Goal: Information Seeking & Learning: Check status

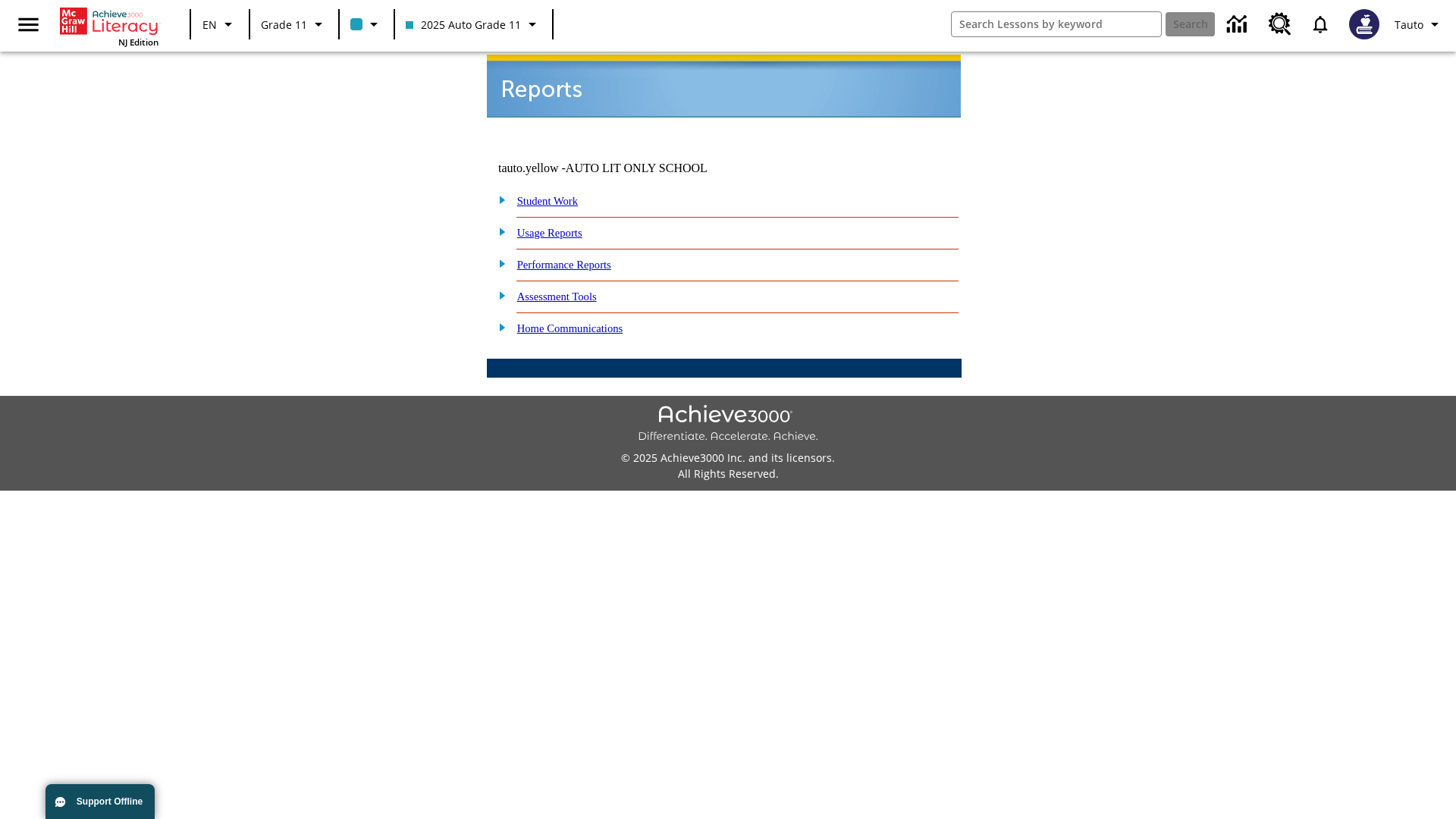
click at [560, 227] on link "Usage Reports" at bounding box center [550, 233] width 65 height 12
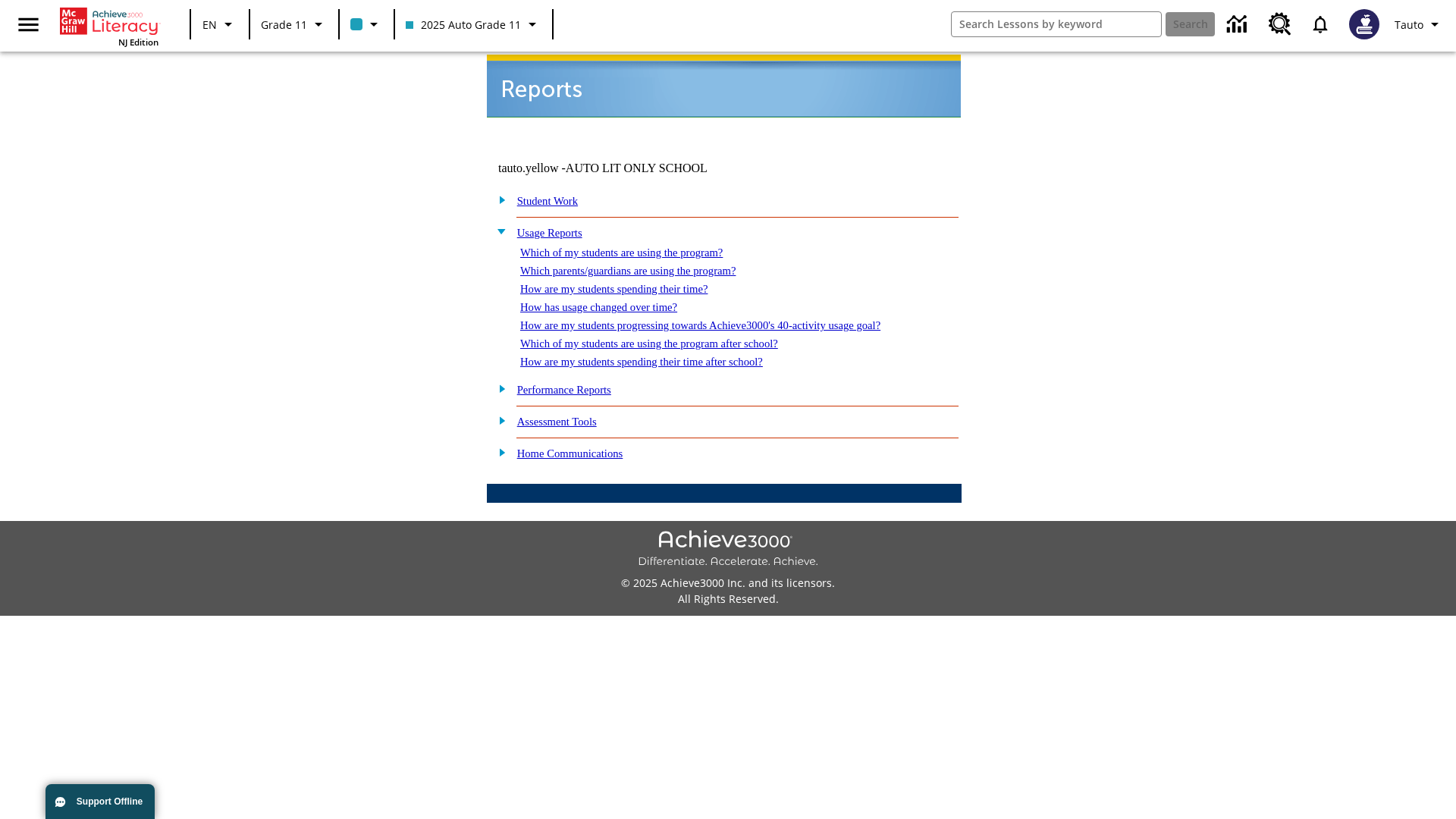
click at [637, 246] on link "Which of my students are using the program?" at bounding box center [621, 253] width 202 height 12
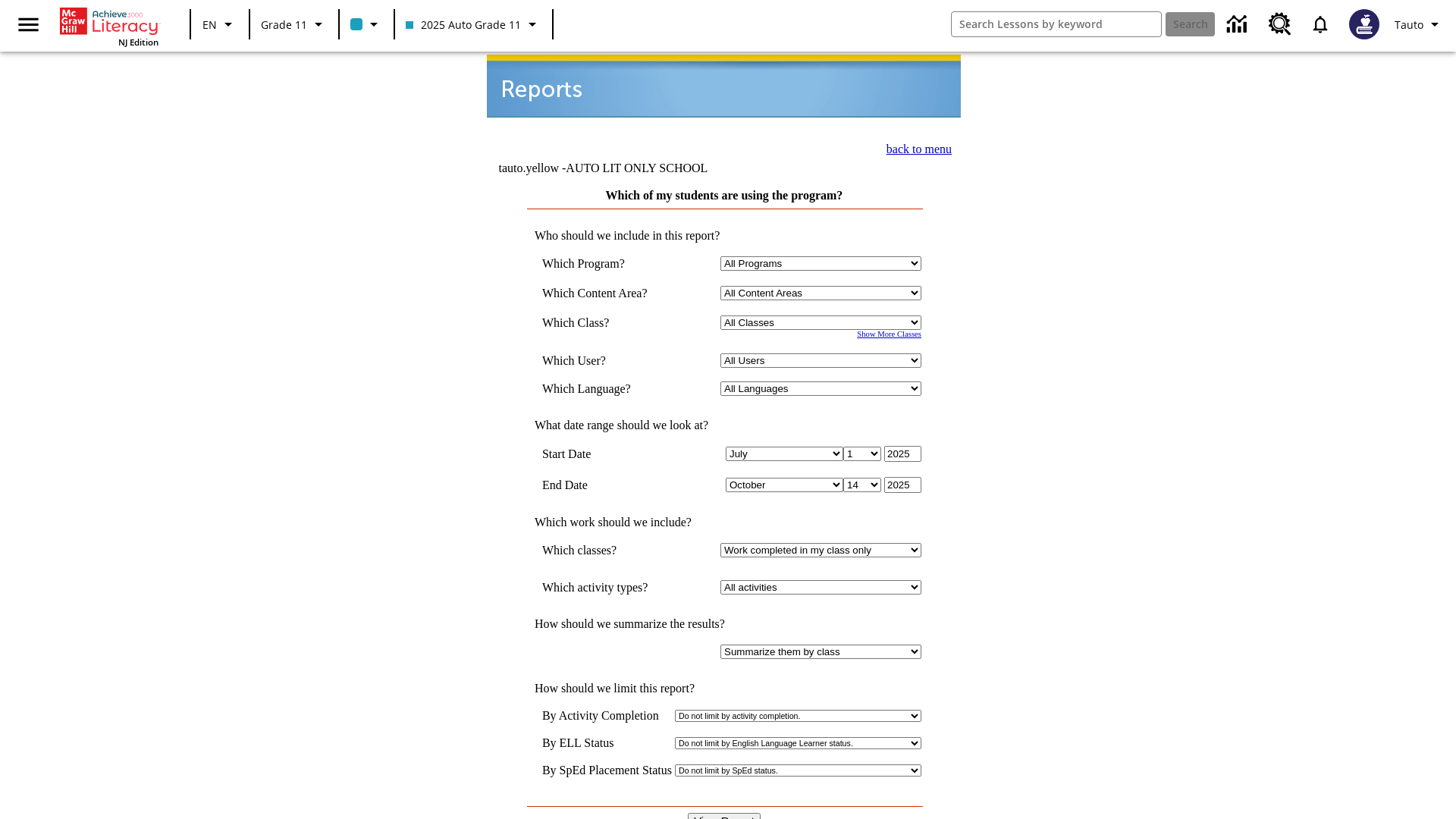
click at [824, 315] on select "Select a Class: All Classes 2025 Auto Grade 11 205 Auto Grade 11 Room 123 Empty…" at bounding box center [820, 322] width 201 height 14
select select "11133141"
select select "21437114"
click at [725, 813] on input "View Report" at bounding box center [724, 821] width 72 height 17
click at [915, 147] on link "back to menu" at bounding box center [919, 148] width 65 height 13
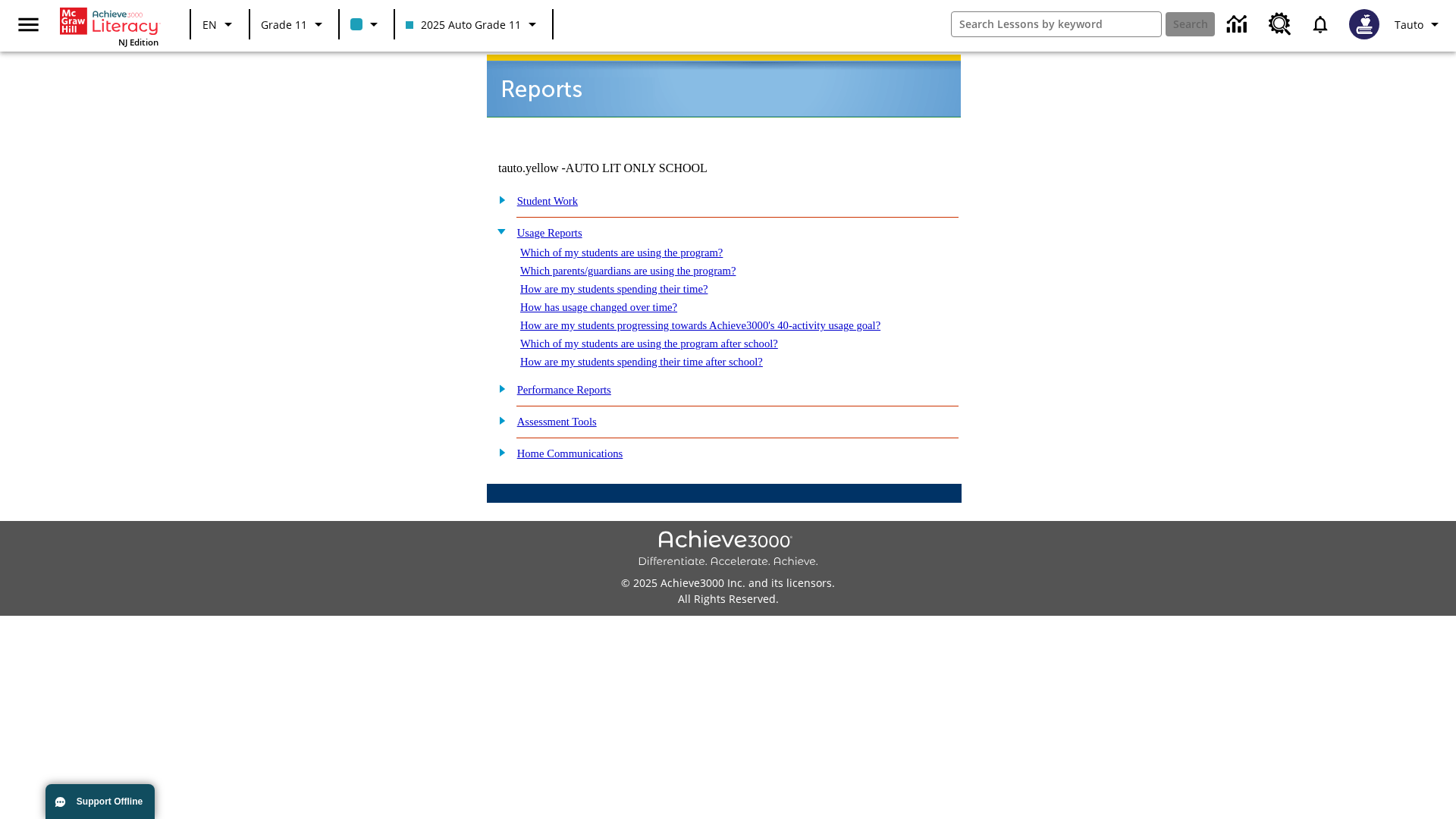
click at [644, 264] on link "Which parents/guardians are using the program?" at bounding box center [629, 270] width 216 height 12
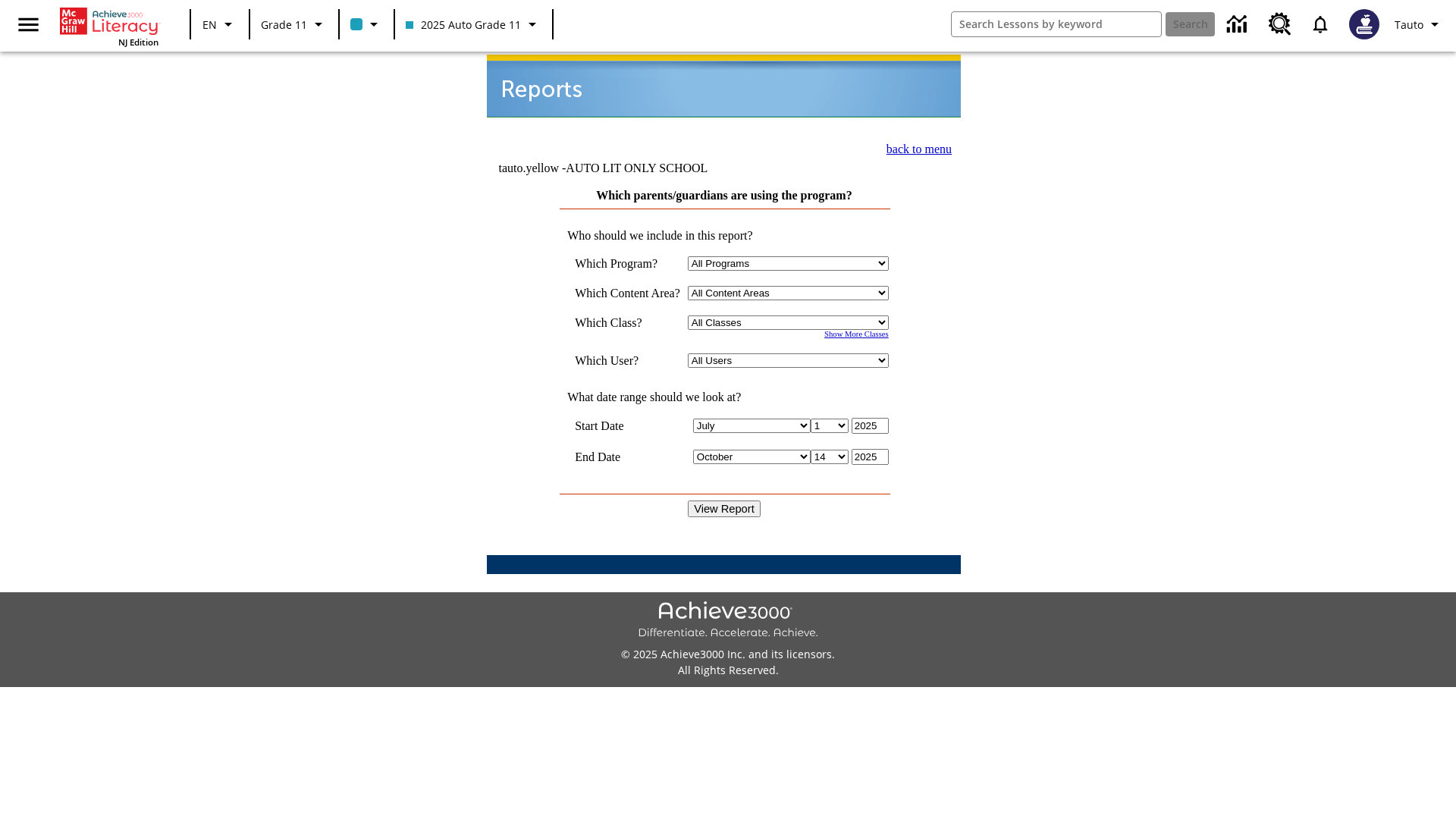
click at [792, 315] on select "Select a Class: All Classes 2025 Auto Grade 11 205 Auto Grade 11 Room 123 Empty…" at bounding box center [788, 322] width 201 height 14
select select "11133141"
click at [792, 353] on select "All Users Puma, Sautoen Puma, Sautoes Puma, Sautoss Twoclasses, Sautoen Twoclas…" at bounding box center [788, 360] width 201 height 14
select select "21437114"
click at [725, 500] on input "View Report" at bounding box center [724, 508] width 72 height 17
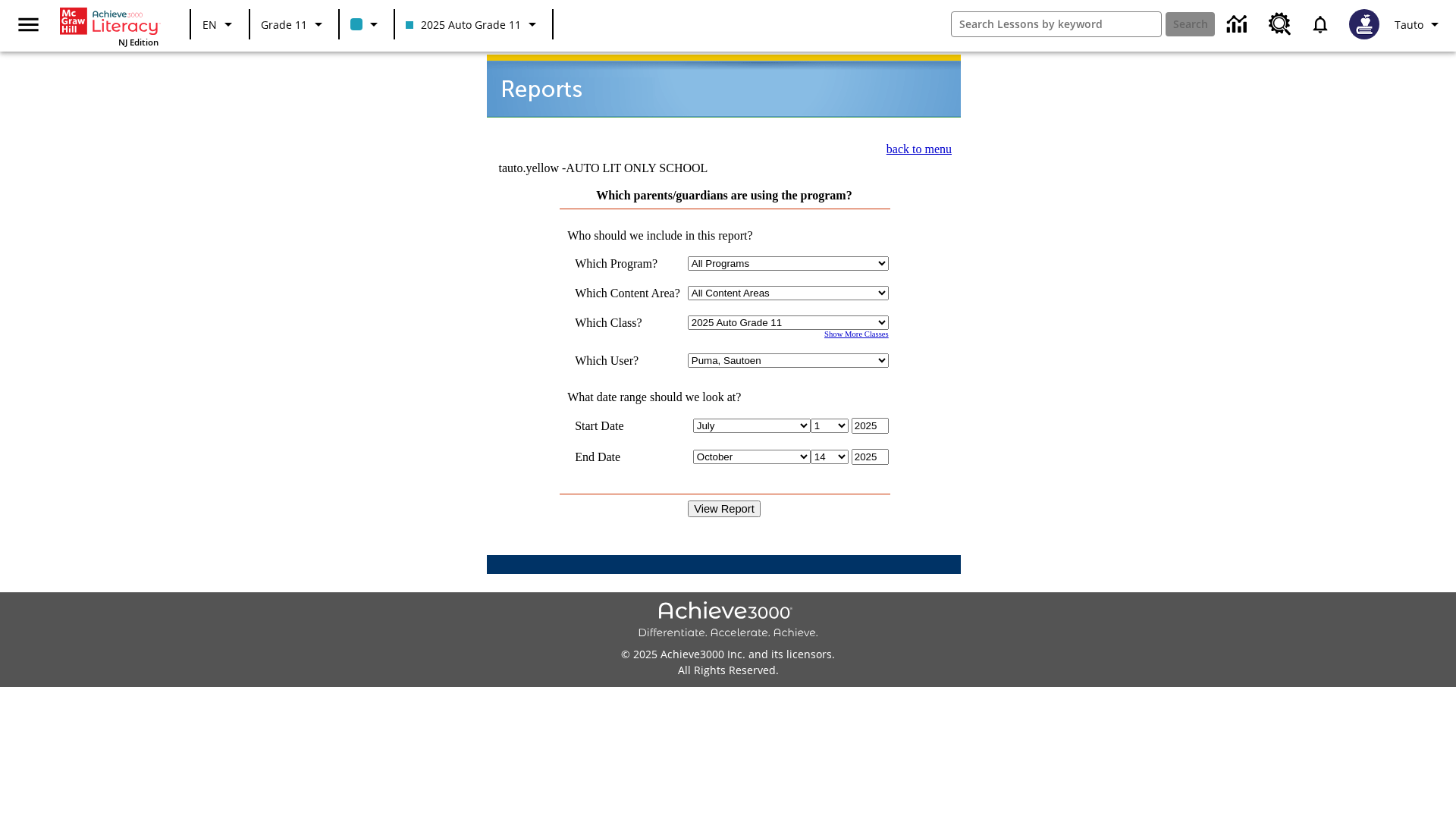
click at [915, 147] on link "back to menu" at bounding box center [919, 148] width 65 height 13
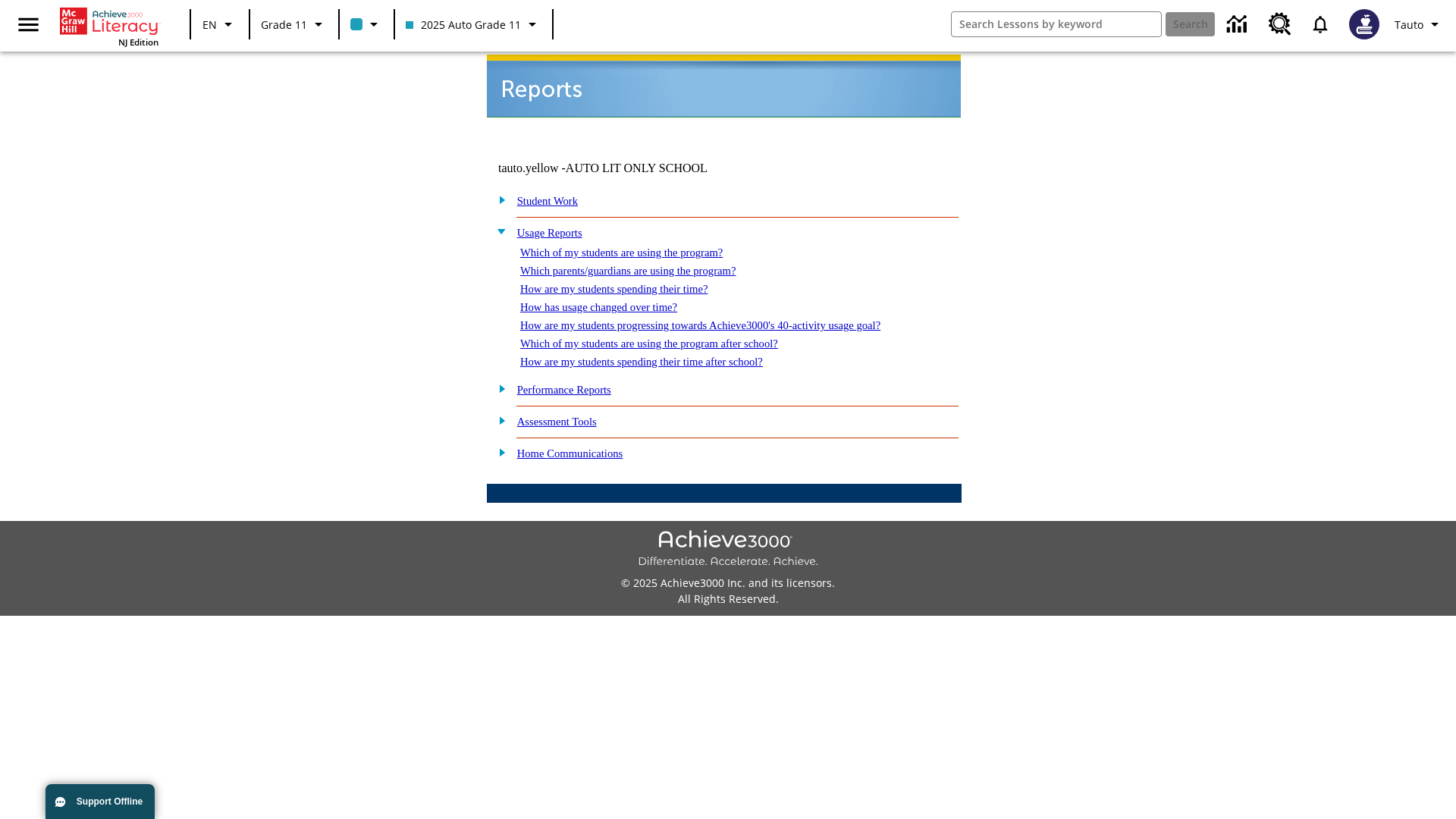
click at [629, 283] on link "How are my students spending their time?" at bounding box center [614, 289] width 187 height 12
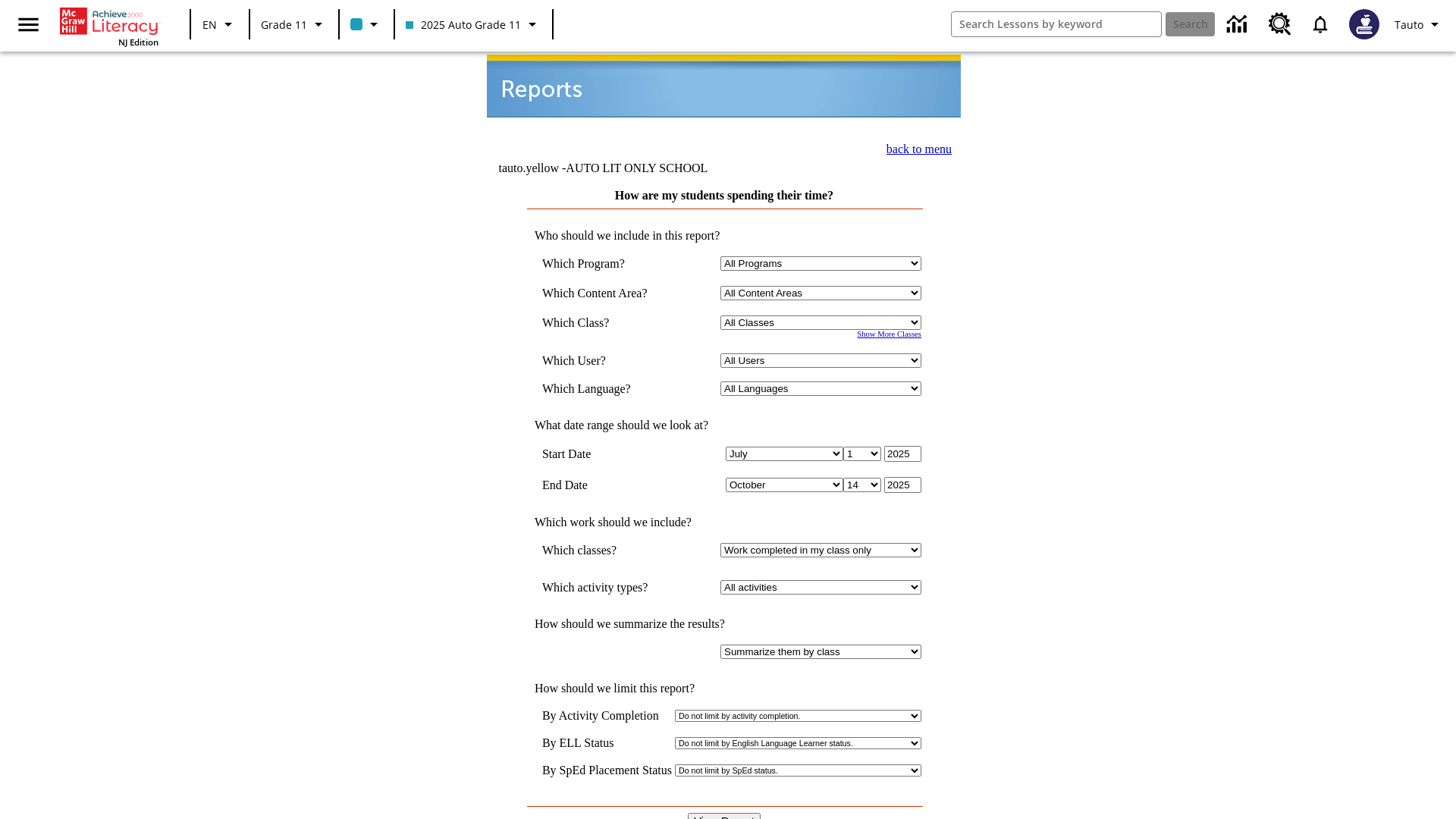
click at [824, 315] on select "Select a Class: All Classes 2025 Auto Grade 11 205 Auto Grade 11 Room 123 Empty…" at bounding box center [820, 322] width 201 height 14
select select "11133141"
click at [824, 353] on select "All Users Puma, Sautoen Puma, Sautoes Puma, Sautoss Twoclasses, Sautoen Twoscho…" at bounding box center [820, 360] width 201 height 14
select select "21437114"
click at [725, 813] on input "View Report" at bounding box center [724, 821] width 72 height 17
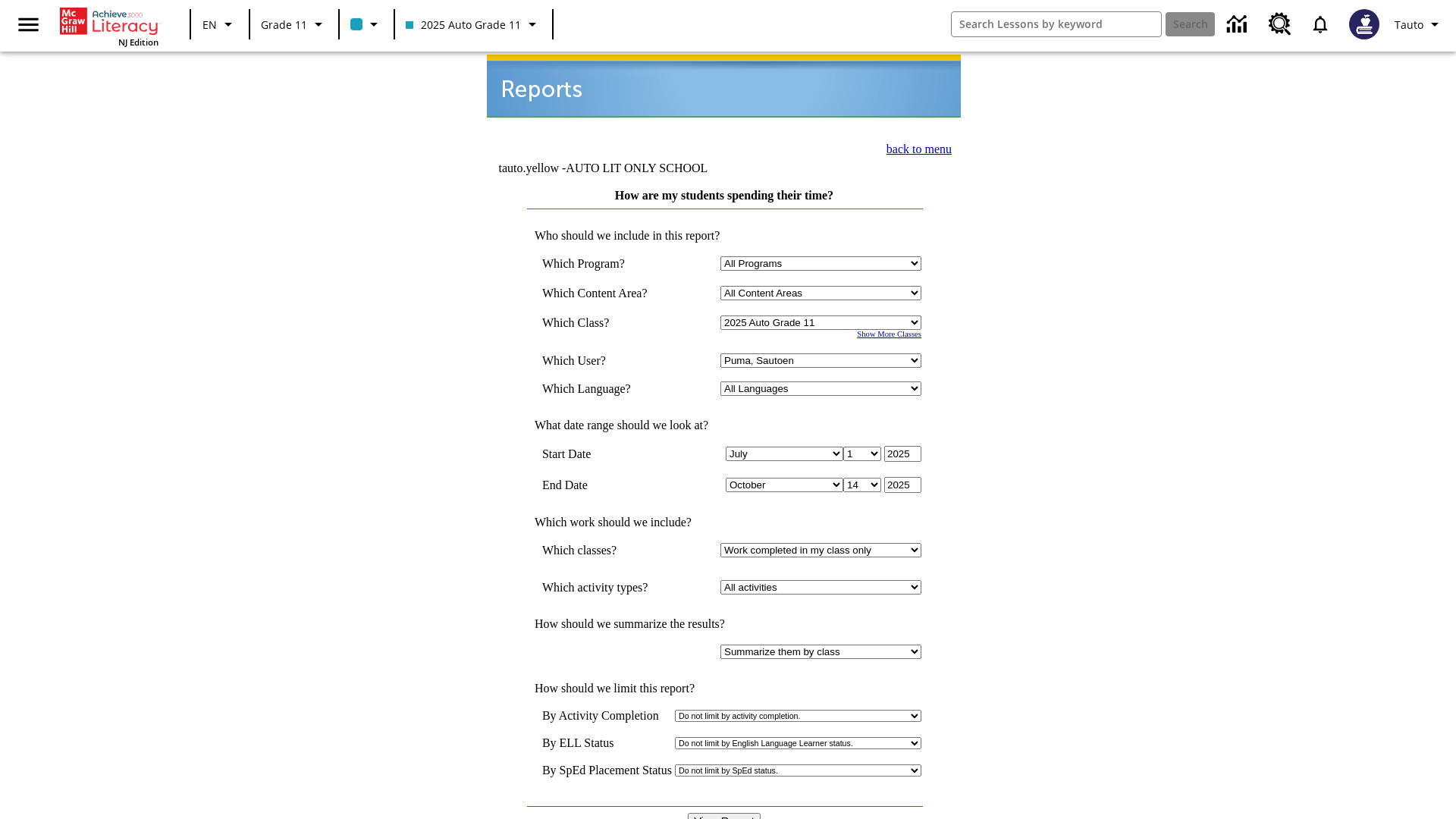
click at [915, 147] on link "back to menu" at bounding box center [919, 148] width 65 height 13
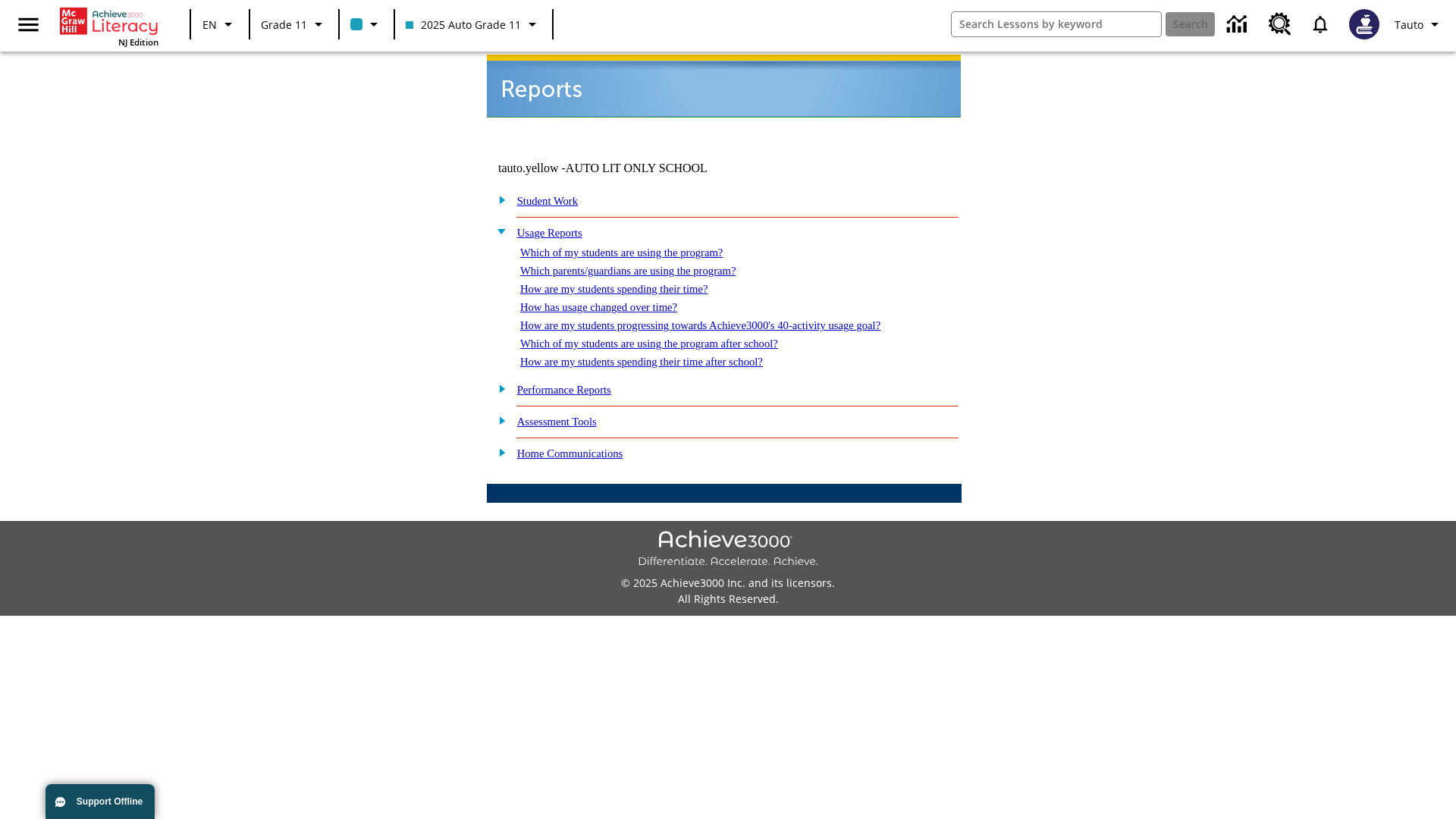
click at [612, 301] on link "How has usage changed over time?" at bounding box center [599, 307] width 157 height 12
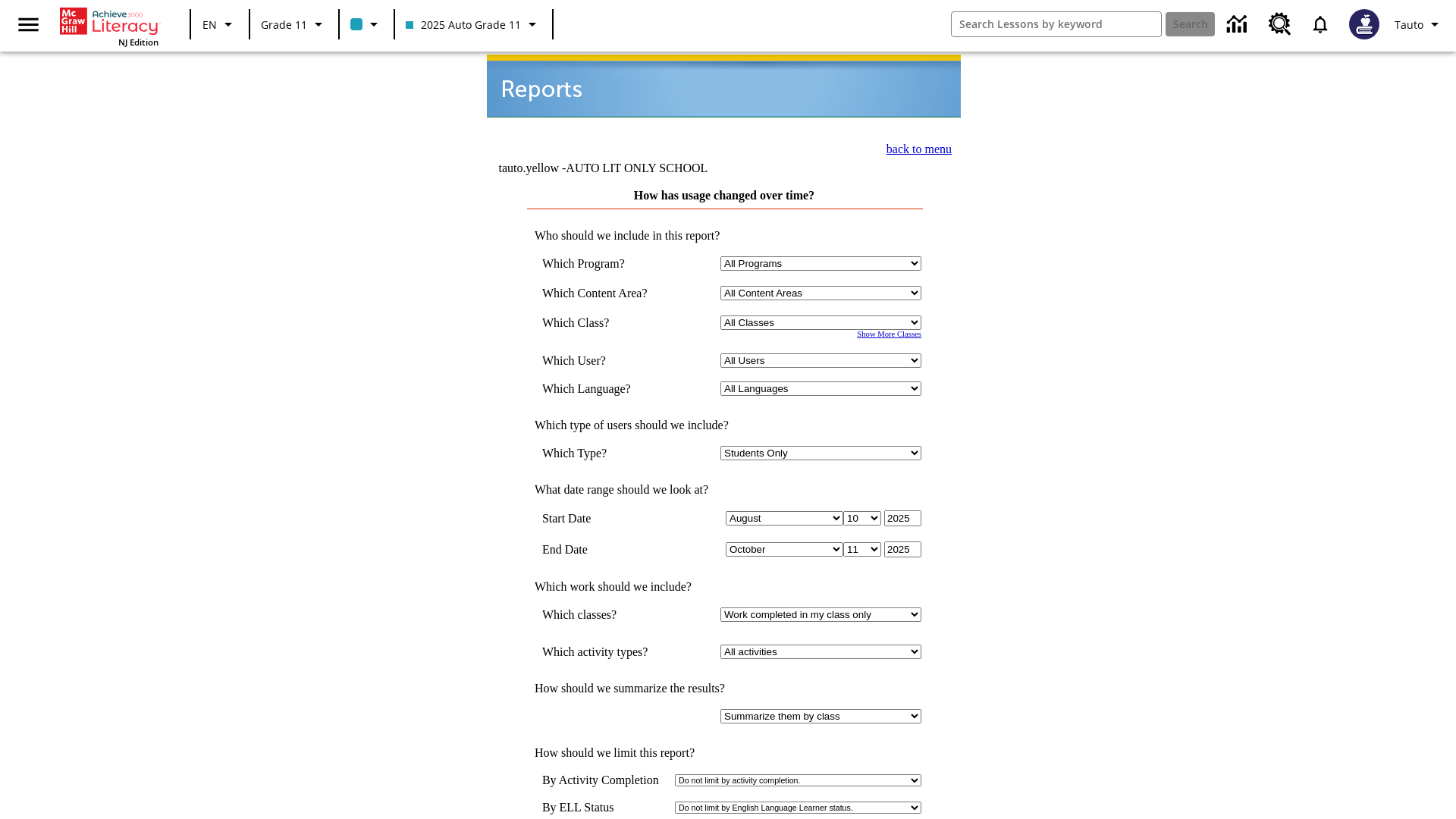
click at [824, 315] on select "Select a Class: All Classes 2025 Auto Grade 11 205 Auto Grade 11 Room 123 Empty…" at bounding box center [820, 322] width 201 height 14
select select "11133141"
click at [824, 353] on select "All Users Puma, Sautoen Puma, Sautoes Puma, Sautoss Twoclasses, Sautoen Twoscho…" at bounding box center [820, 360] width 201 height 14
select select "21437114"
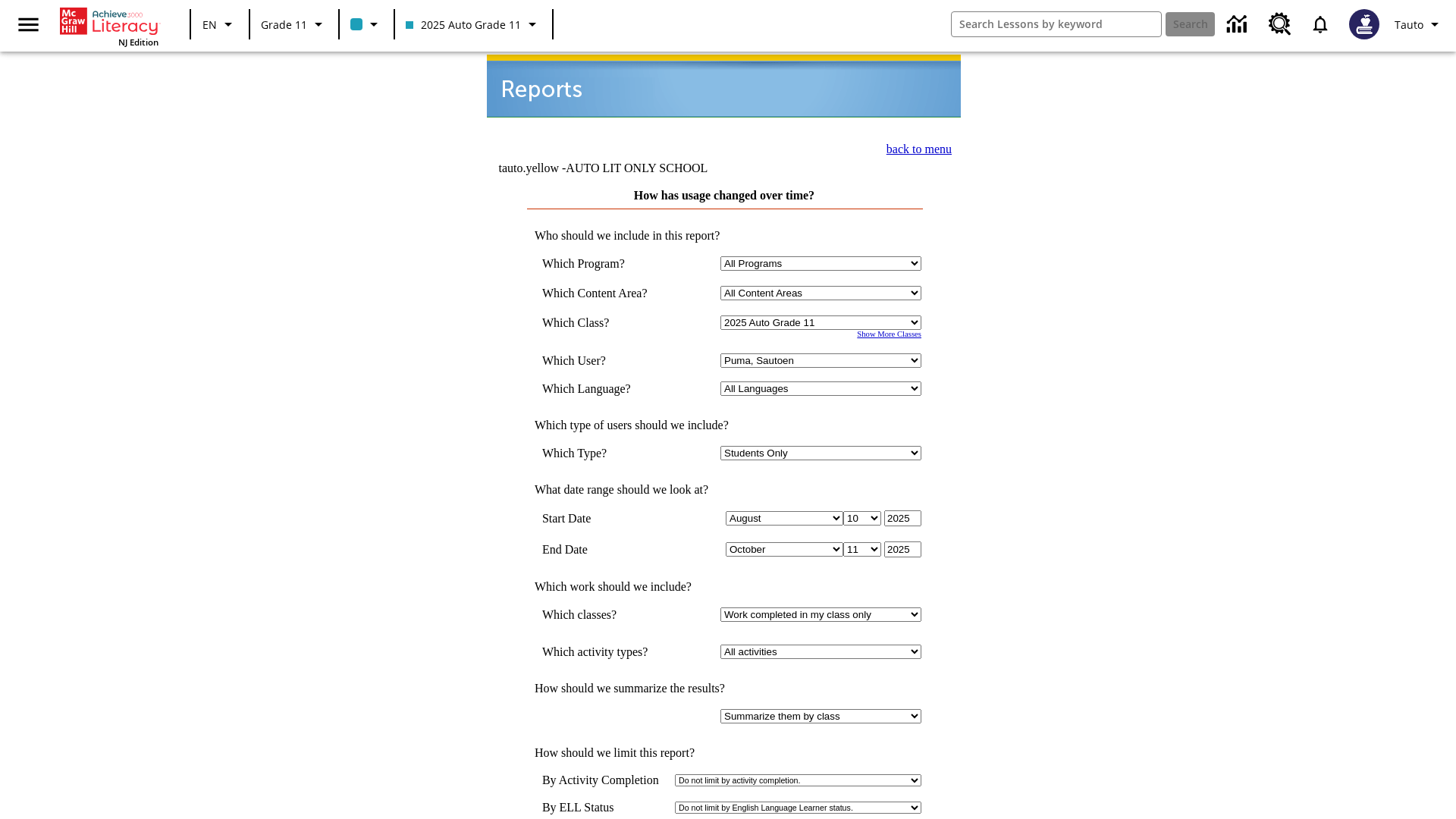
click at [915, 147] on link "back to menu" at bounding box center [919, 148] width 65 height 13
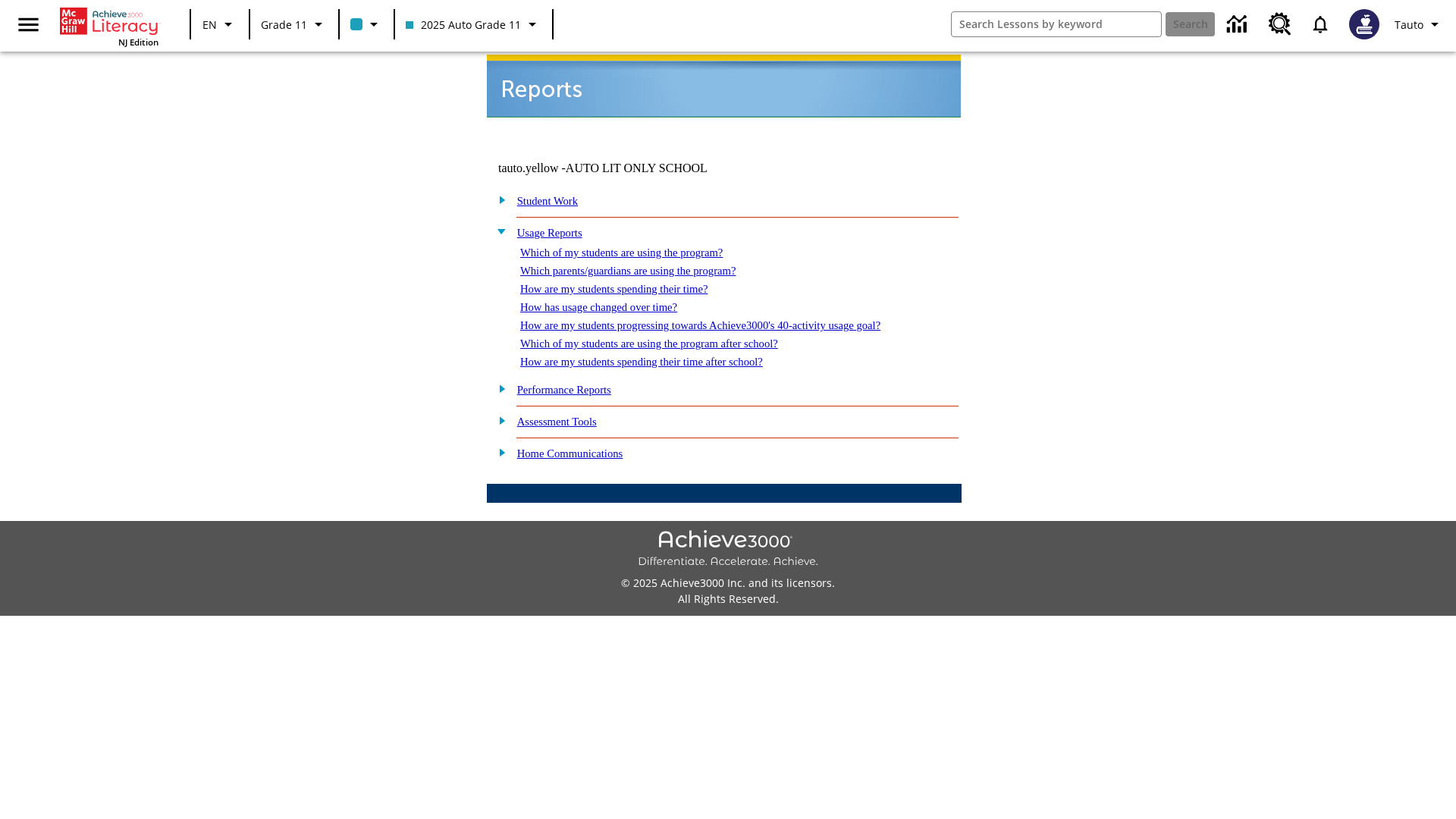
click at [727, 319] on link "How are my students progressing towards Achieve3000's 40-activity usage goal?" at bounding box center [701, 325] width 361 height 12
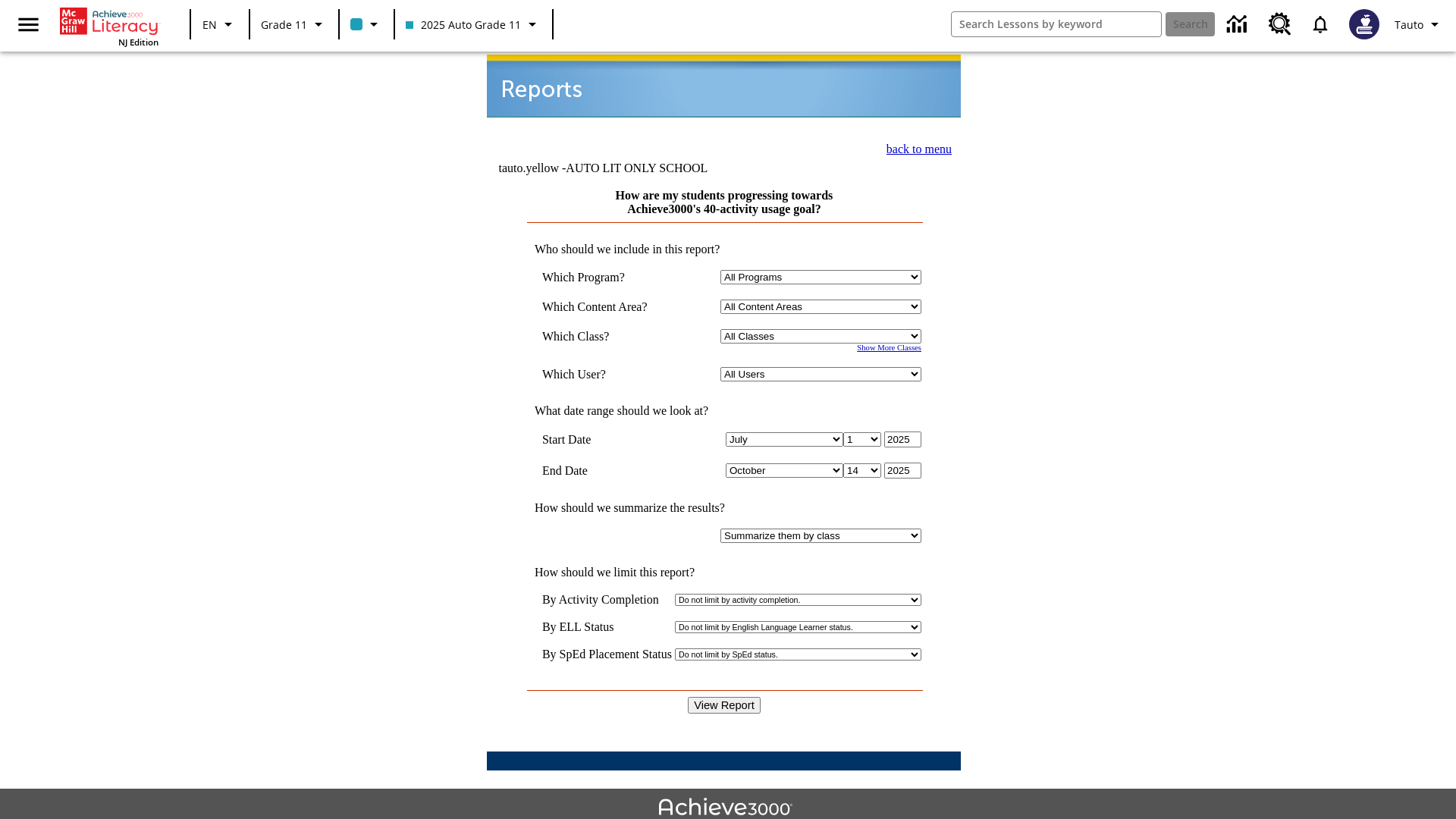
click at [824, 329] on select "Select a Class: All Classes 2025 Auto Grade 11 205 Auto Grade 11 Room 123 Empty…" at bounding box center [820, 336] width 201 height 14
select select "11133141"
click at [824, 367] on select "All Users Puma, Sautoen Puma, Sautoes Puma, Sautoss Twoclasses, Sautoen Twoscho…" at bounding box center [820, 374] width 201 height 14
select select "21437114"
click at [725, 696] on input "View Report" at bounding box center [724, 704] width 72 height 17
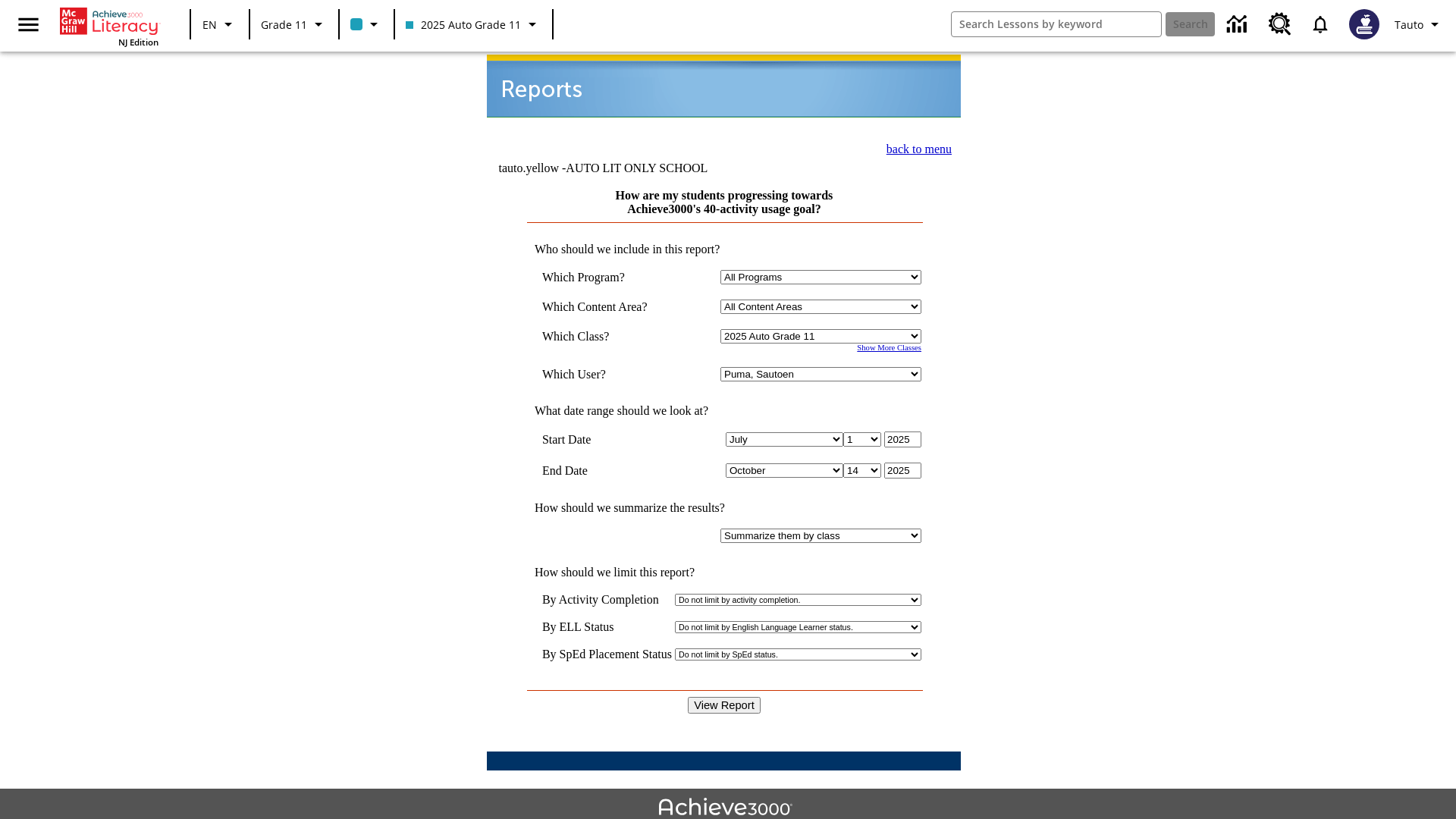
click at [915, 147] on link "back to menu" at bounding box center [919, 148] width 65 height 13
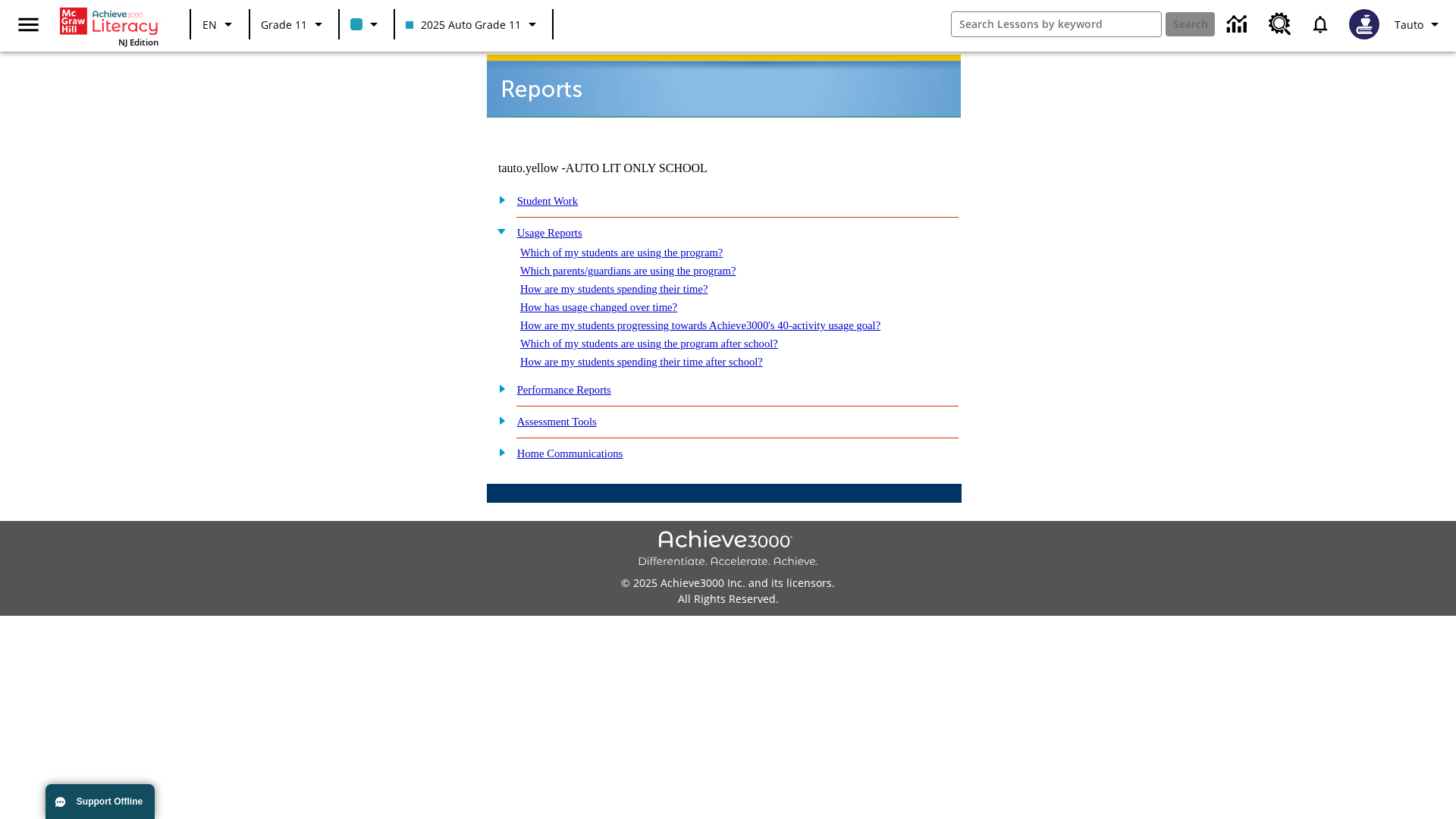
click at [668, 337] on link "Which of my students are using the program after school?" at bounding box center [650, 344] width 258 height 12
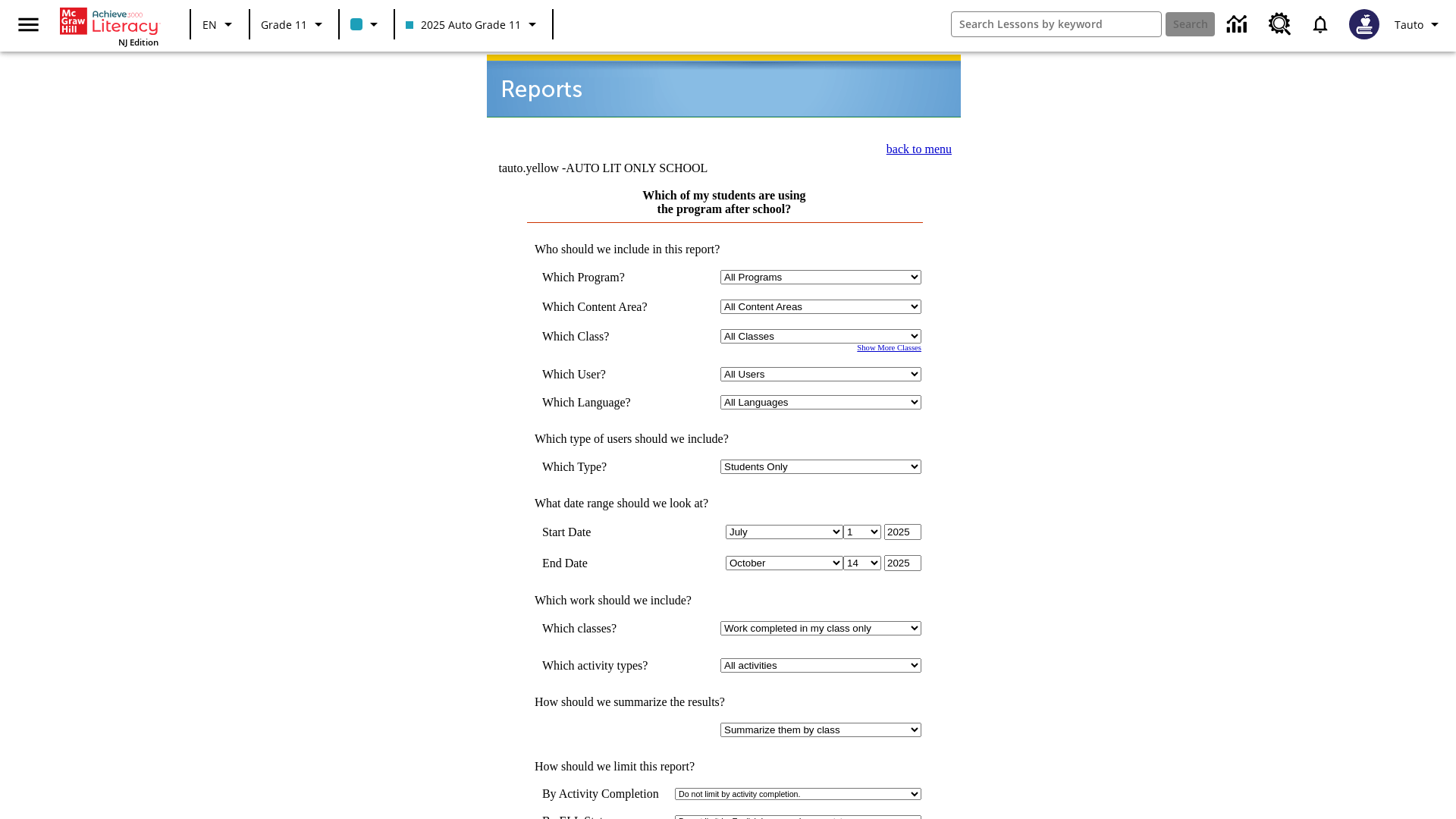
click at [824, 329] on select "Select a Class: All Classes 2025 Auto Grade 11 205 Auto Grade 11 Room 123 Empty…" at bounding box center [820, 336] width 201 height 14
select select "11133141"
select select "21437114"
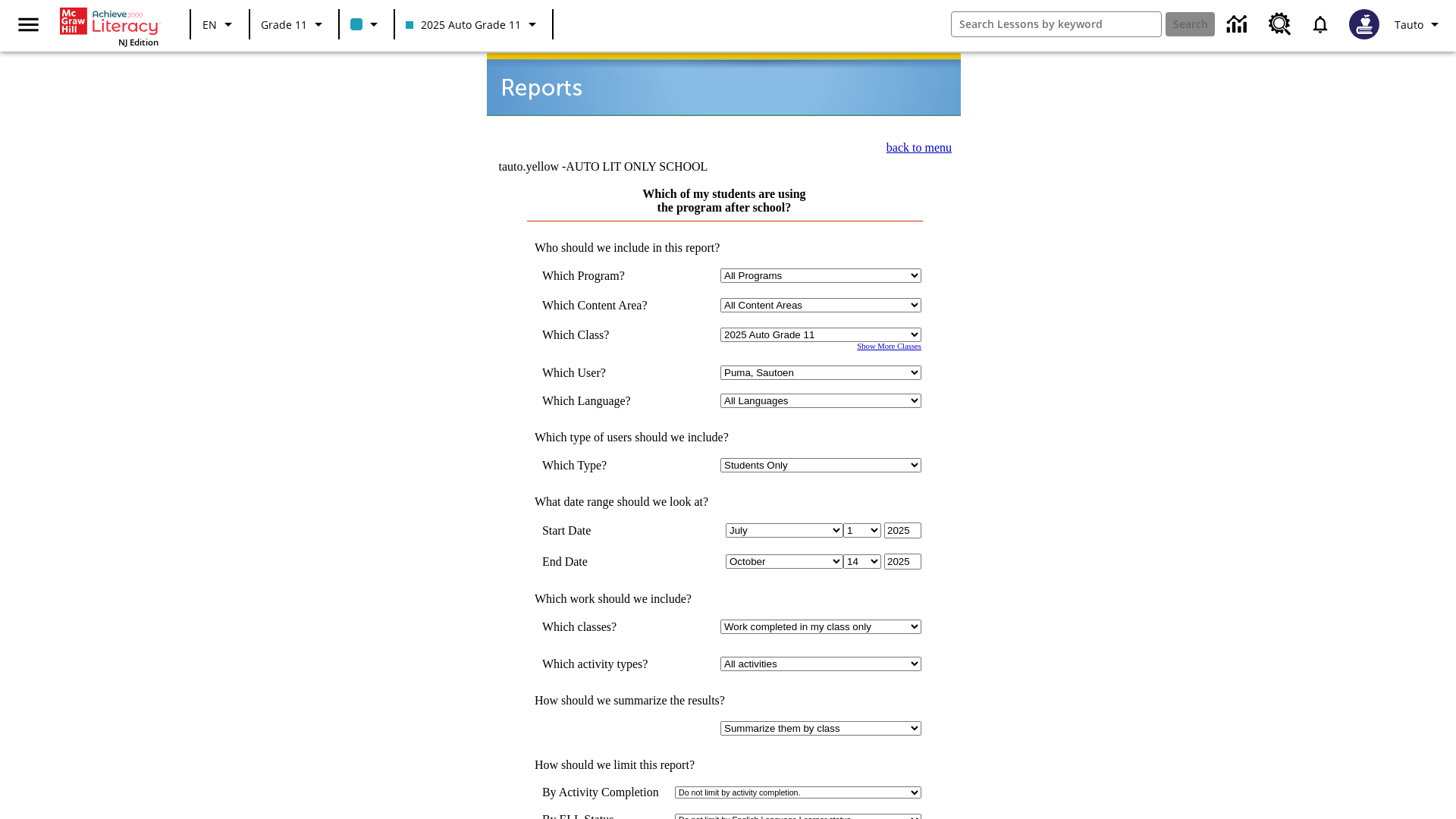
click at [915, 146] on link "back to menu" at bounding box center [919, 148] width 65 height 13
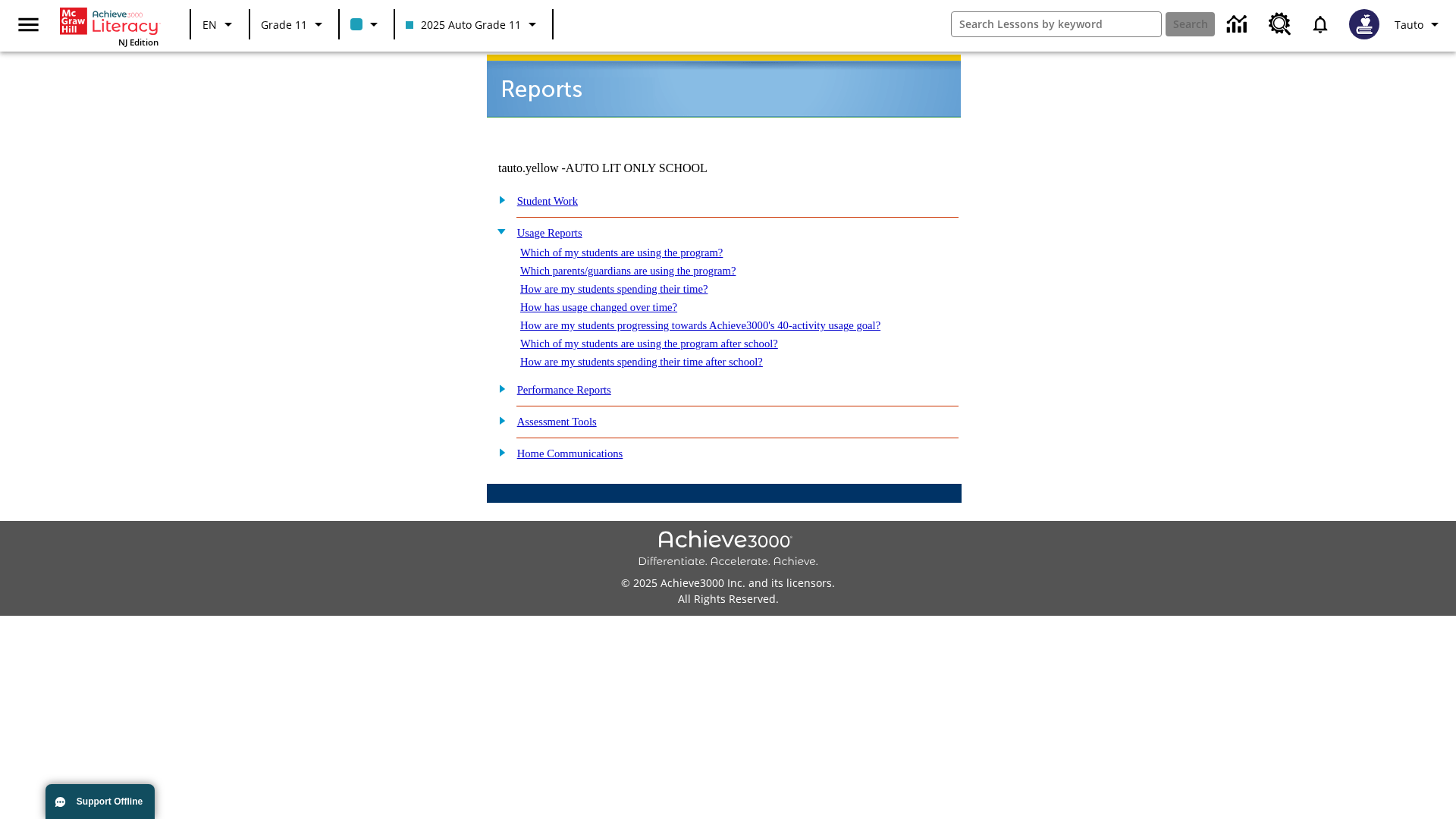
click at [659, 355] on link "How are my students spending their time after school?" at bounding box center [642, 361] width 243 height 12
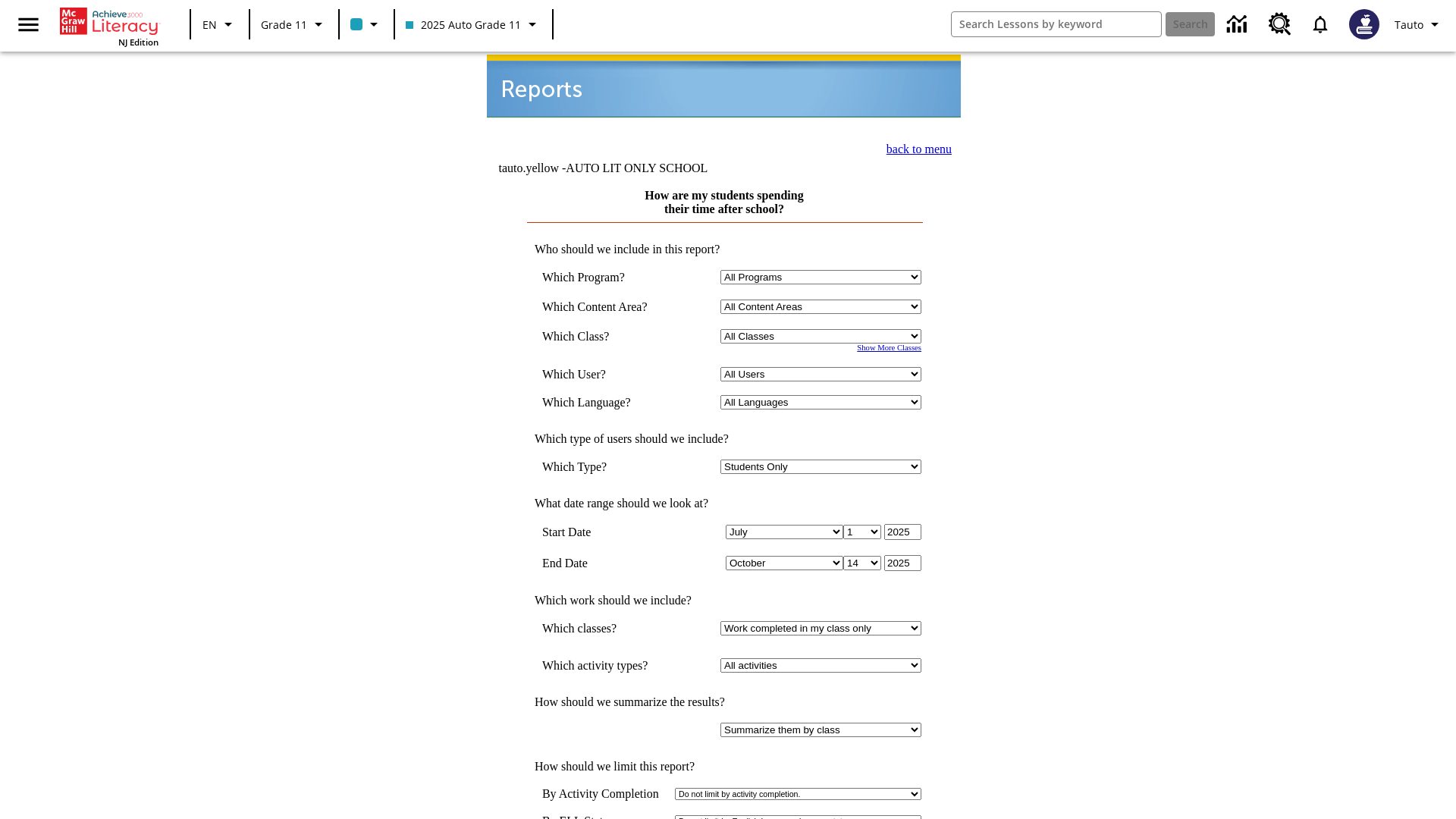
select select "11133141"
click at [824, 367] on select "All Users Puma, Sautoen Puma, Sautoes Puma, Sautoss Twoclasses, Sautoen Twoscho…" at bounding box center [820, 374] width 201 height 14
select select "21437114"
click at [915, 146] on link "back to menu" at bounding box center [919, 148] width 65 height 13
